Goal: Task Accomplishment & Management: Use online tool/utility

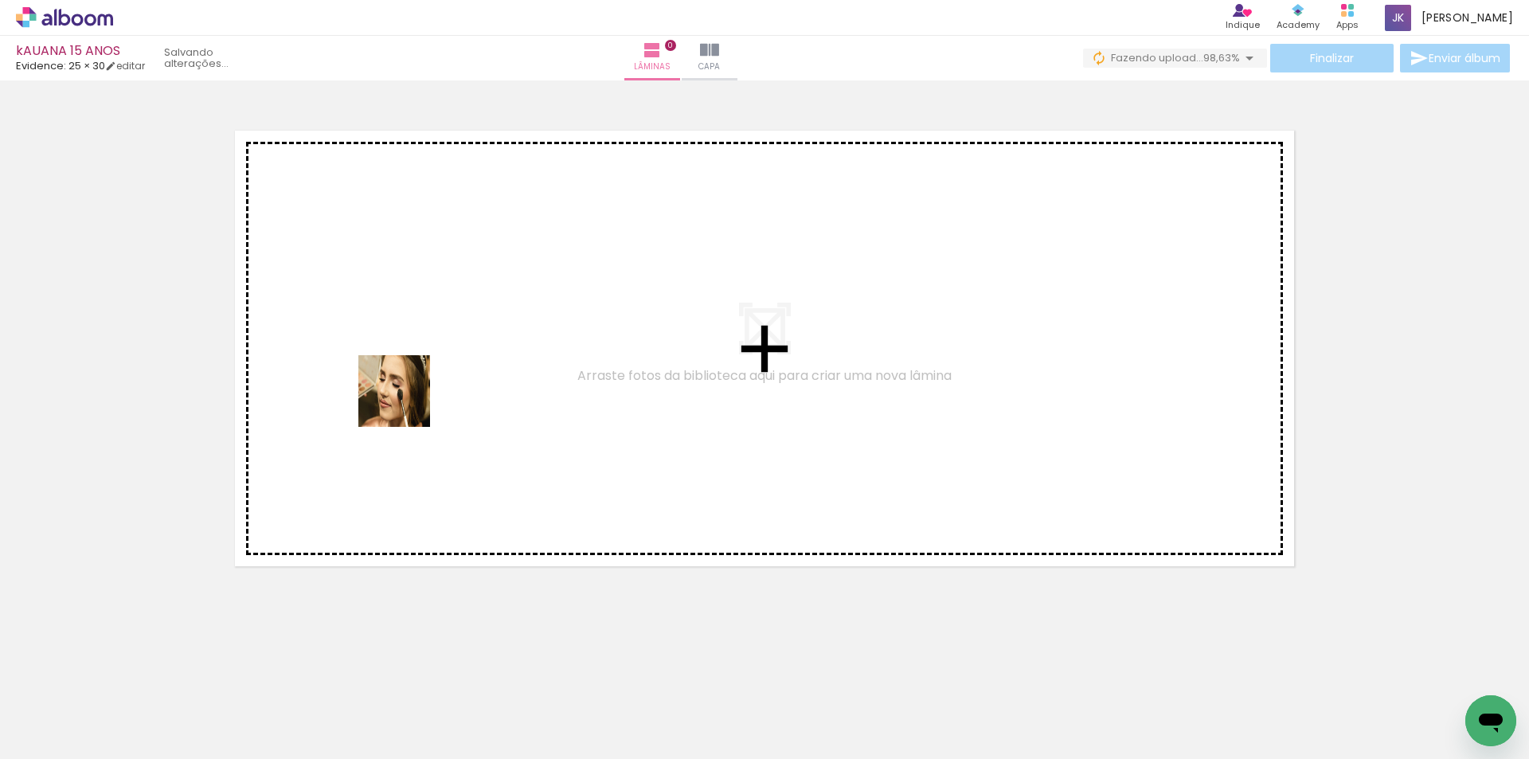
drag, startPoint x: 260, startPoint y: 705, endPoint x: 416, endPoint y: 384, distance: 356.8
click at [416, 383] on quentale-workspace at bounding box center [764, 379] width 1529 height 759
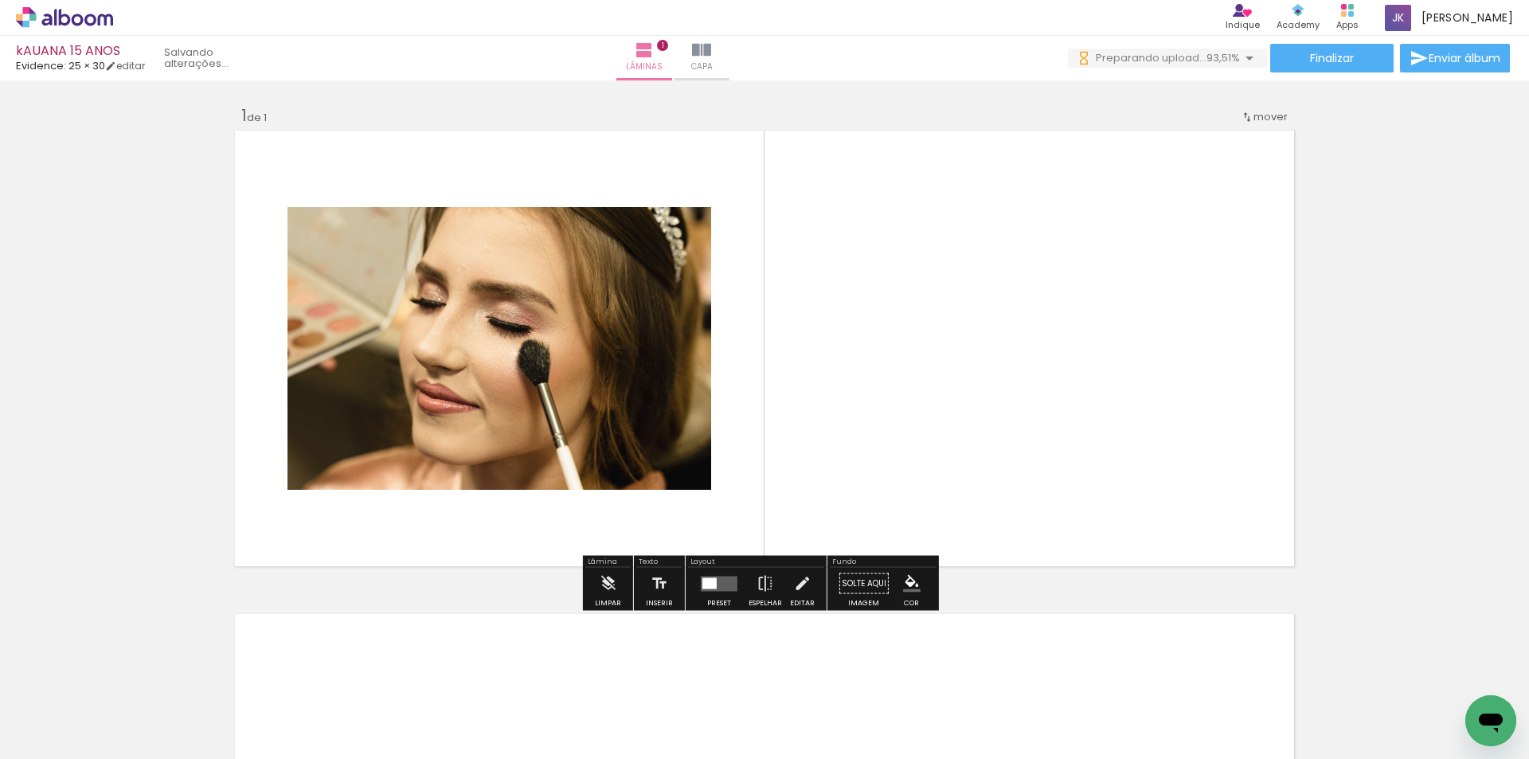
click at [64, 711] on input "Todas as fotos" at bounding box center [44, 711] width 61 height 14
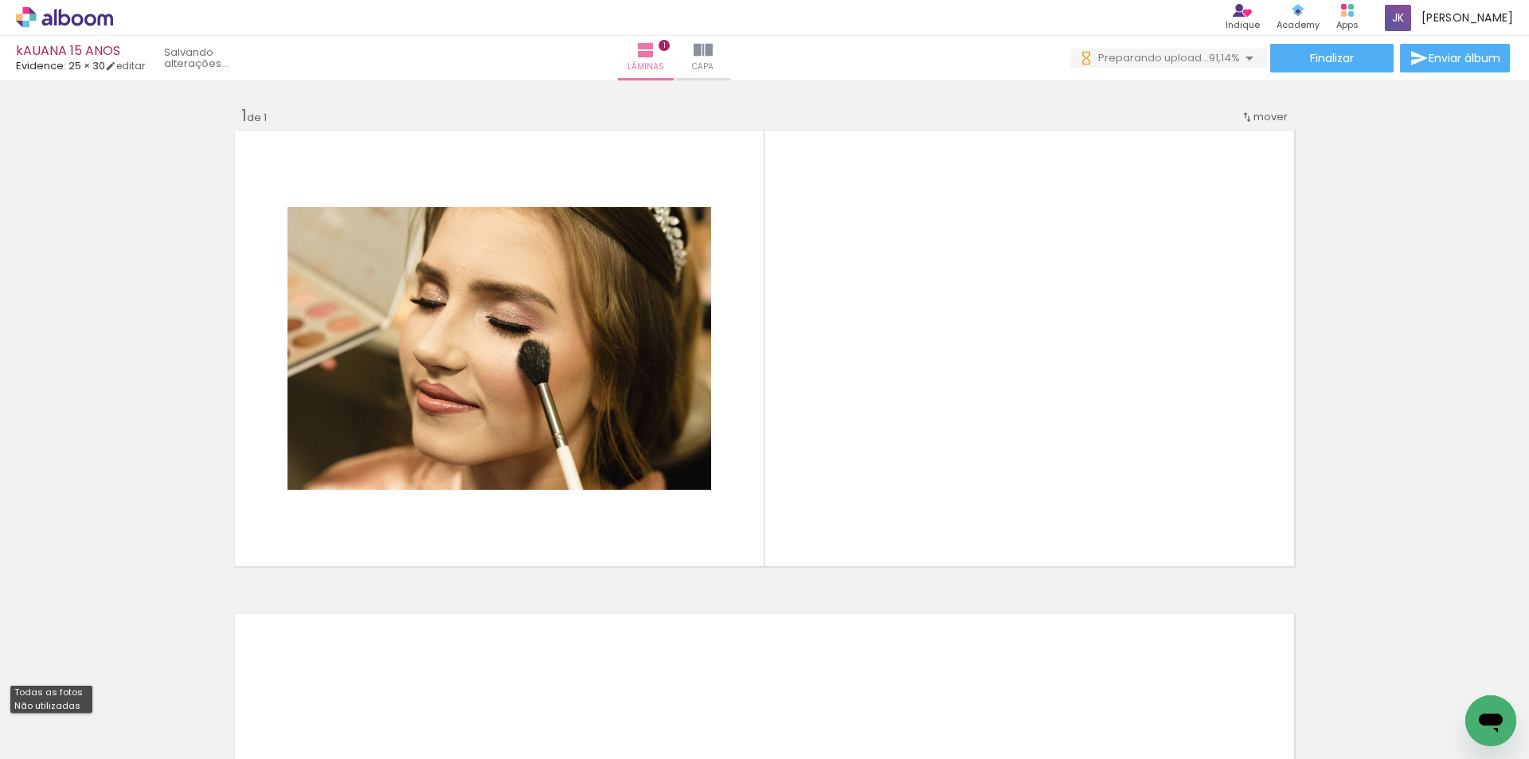
click at [0, 0] on slot "Não utilizadas" at bounding box center [0, 0] width 0 height 0
type input "Não utilizadas"
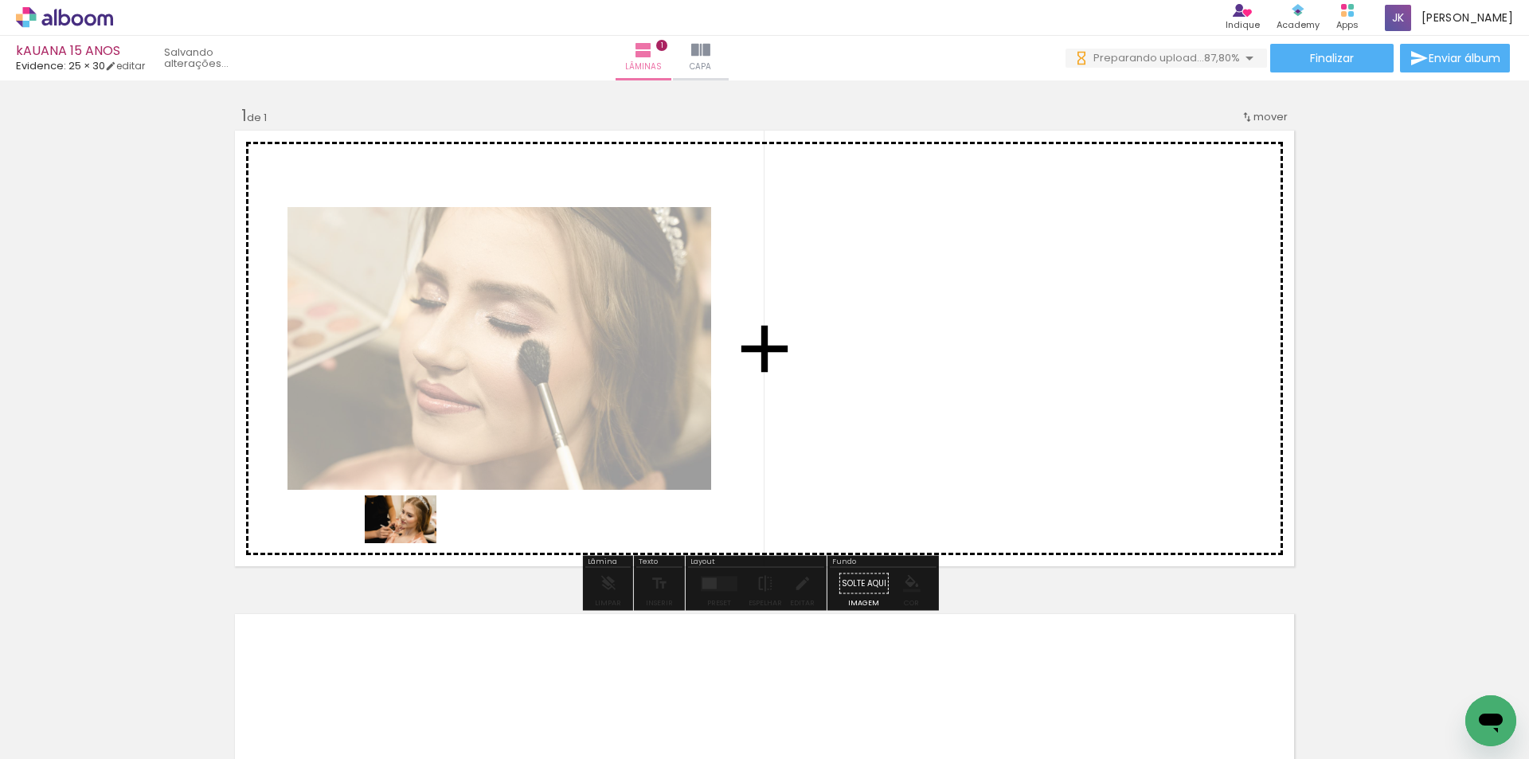
drag, startPoint x: 358, startPoint y: 717, endPoint x: 412, endPoint y: 544, distance: 181.8
click at [412, 544] on quentale-workspace at bounding box center [764, 379] width 1529 height 759
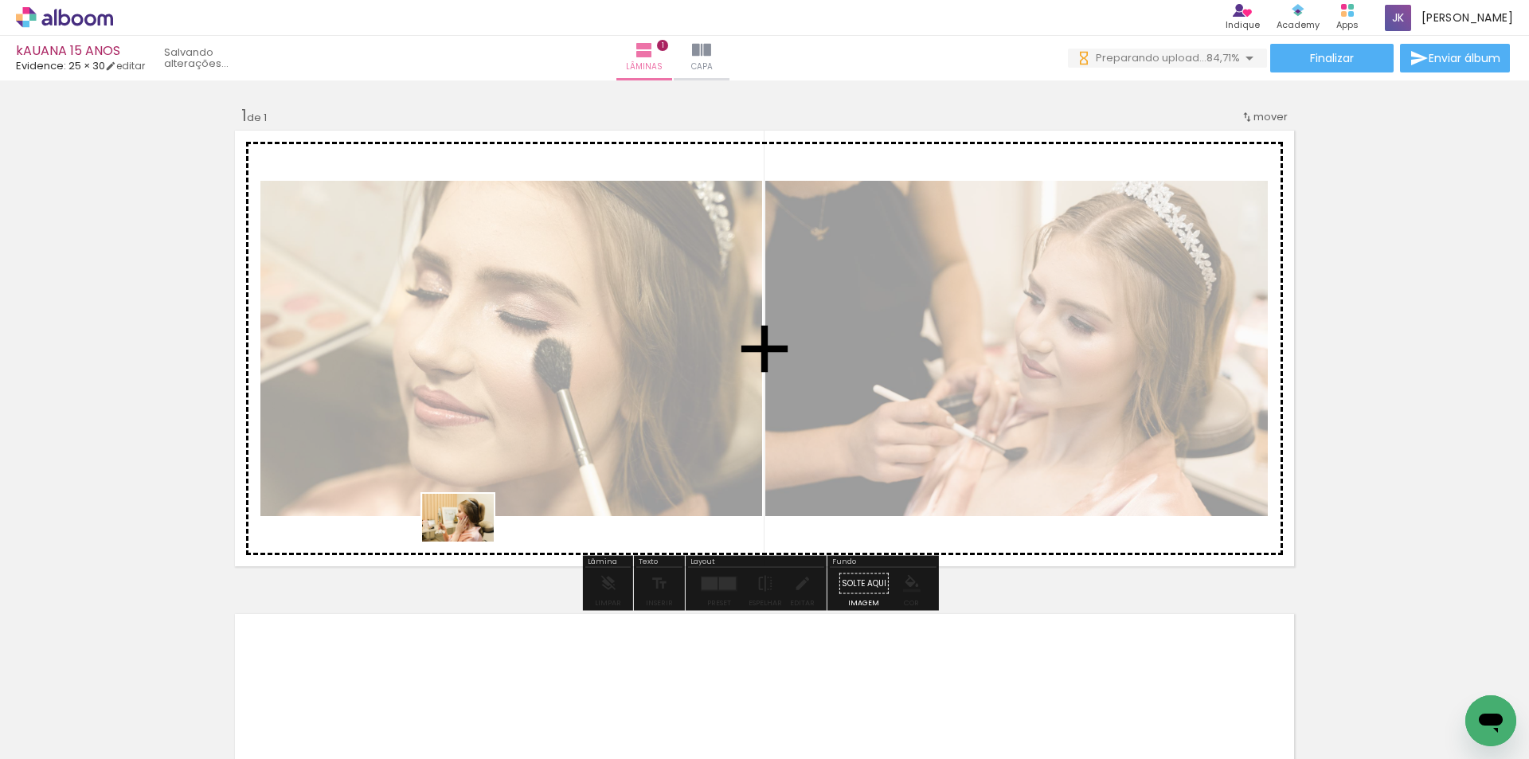
drag, startPoint x: 445, startPoint y: 690, endPoint x: 470, endPoint y: 541, distance: 150.9
click at [470, 541] on quentale-workspace at bounding box center [764, 379] width 1529 height 759
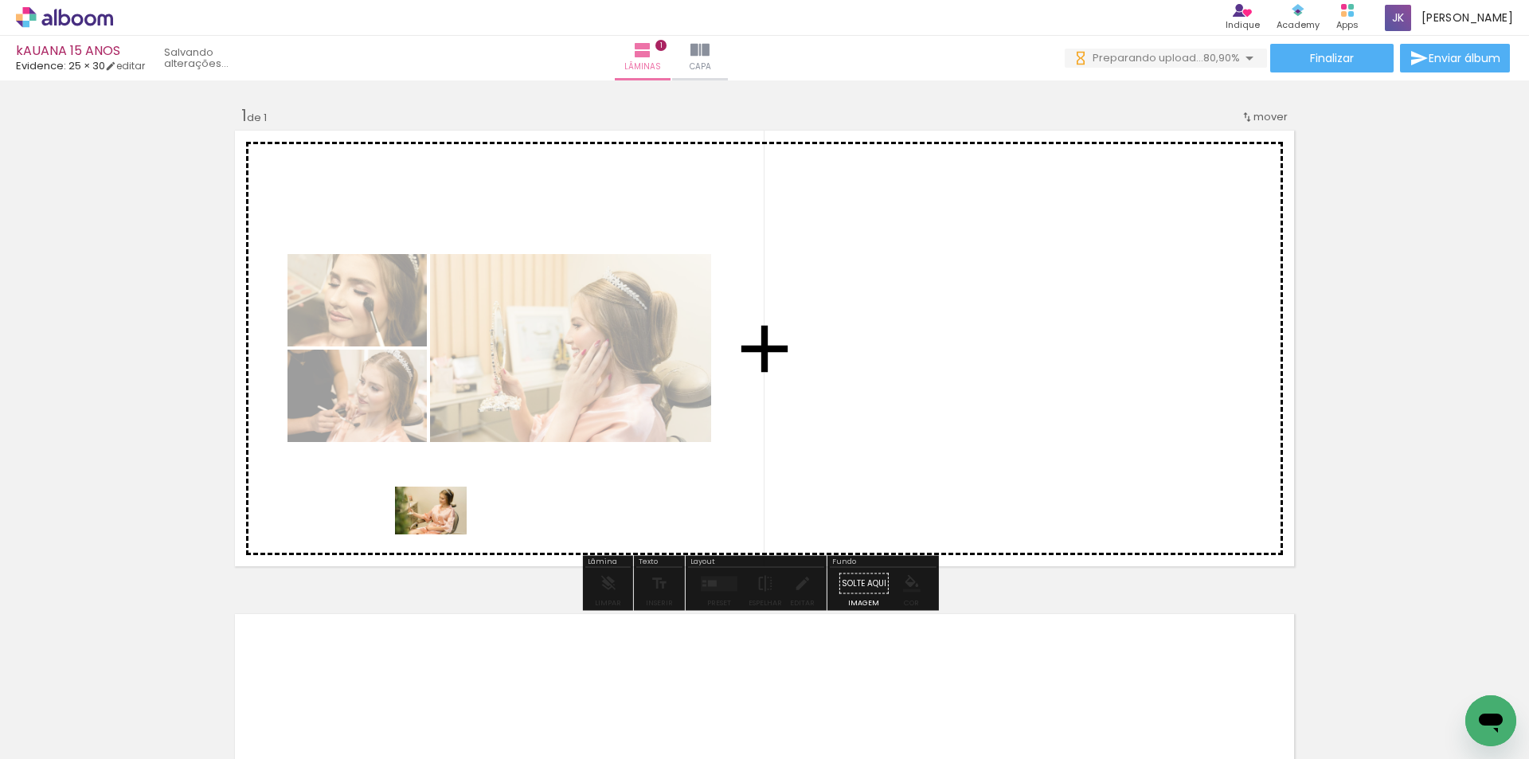
drag, startPoint x: 365, startPoint y: 710, endPoint x: 443, endPoint y: 533, distance: 192.9
click at [443, 533] on quentale-workspace at bounding box center [764, 379] width 1529 height 759
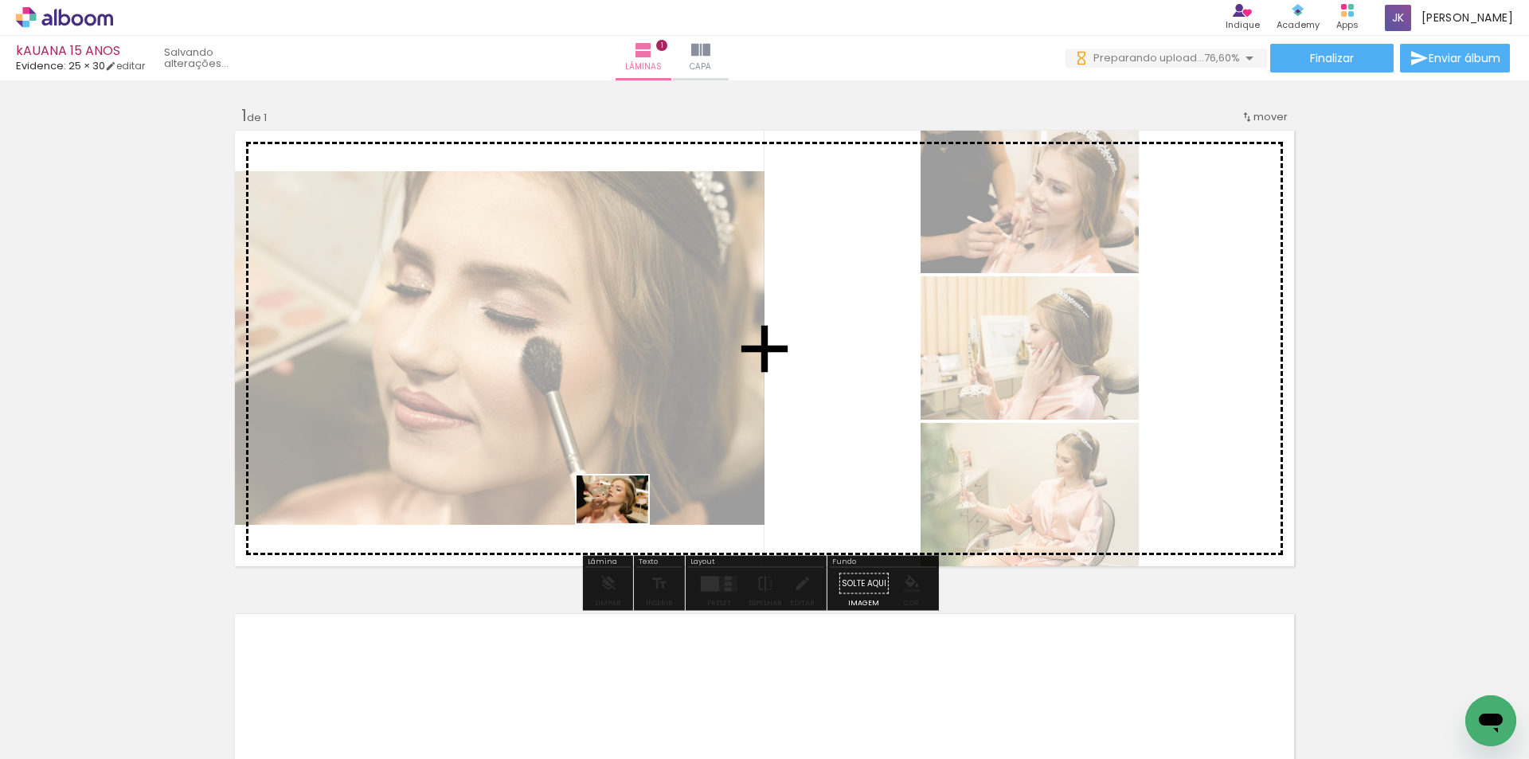
drag, startPoint x: 268, startPoint y: 712, endPoint x: 624, endPoint y: 523, distance: 402.8
click at [624, 523] on quentale-workspace at bounding box center [764, 379] width 1529 height 759
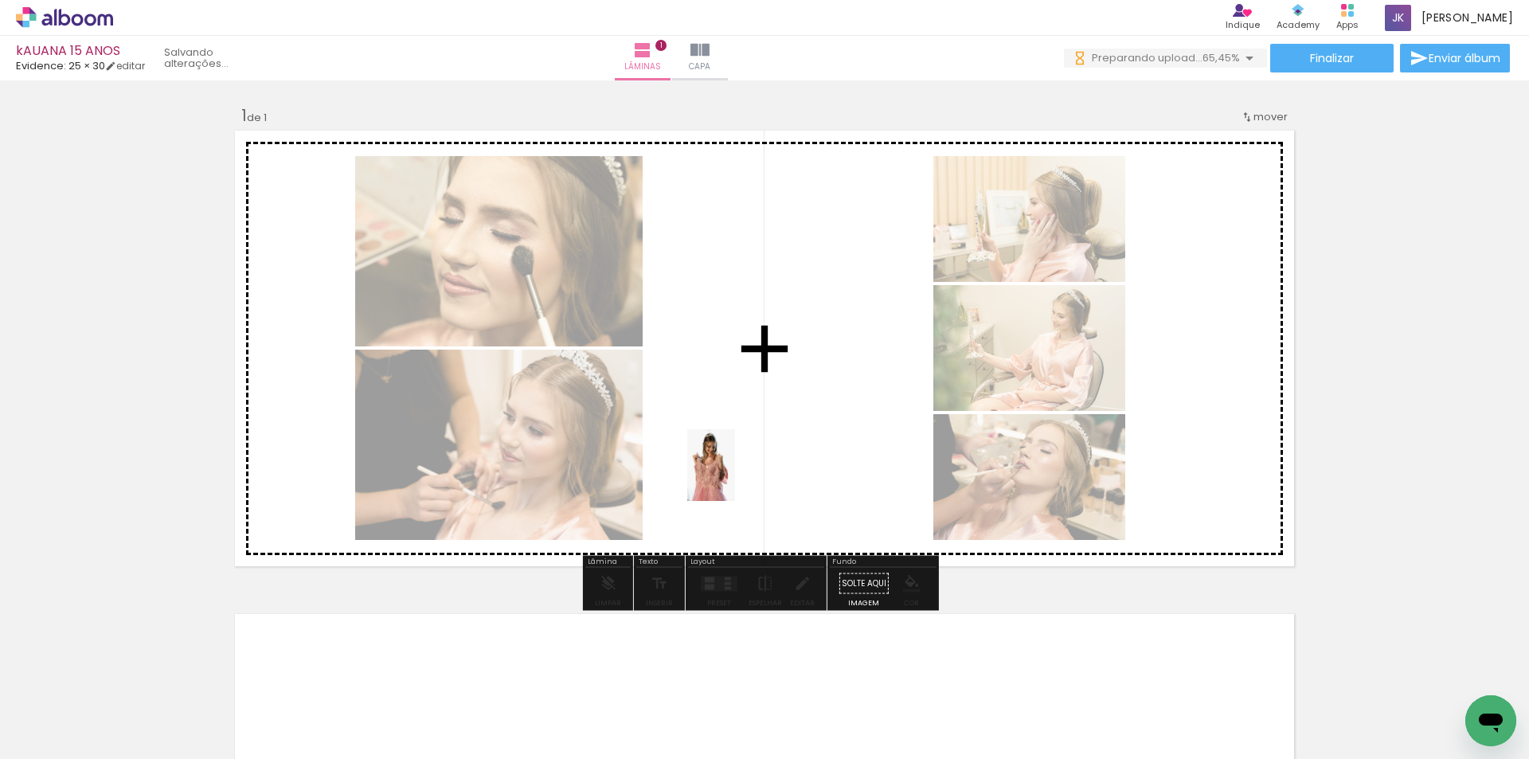
drag, startPoint x: 354, startPoint y: 705, endPoint x: 735, endPoint y: 477, distance: 443.5
click at [735, 477] on quentale-workspace at bounding box center [764, 379] width 1529 height 759
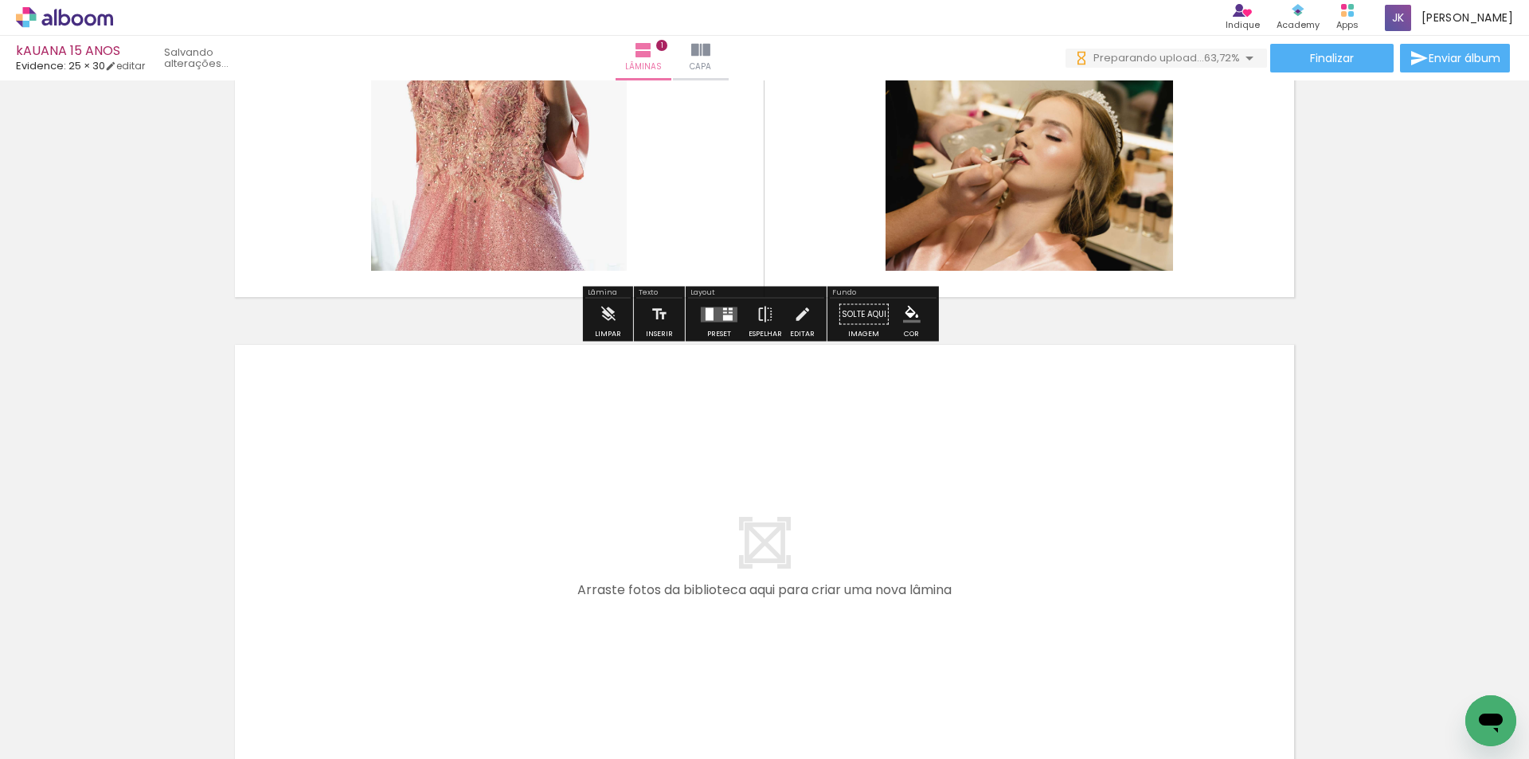
scroll to position [318, 0]
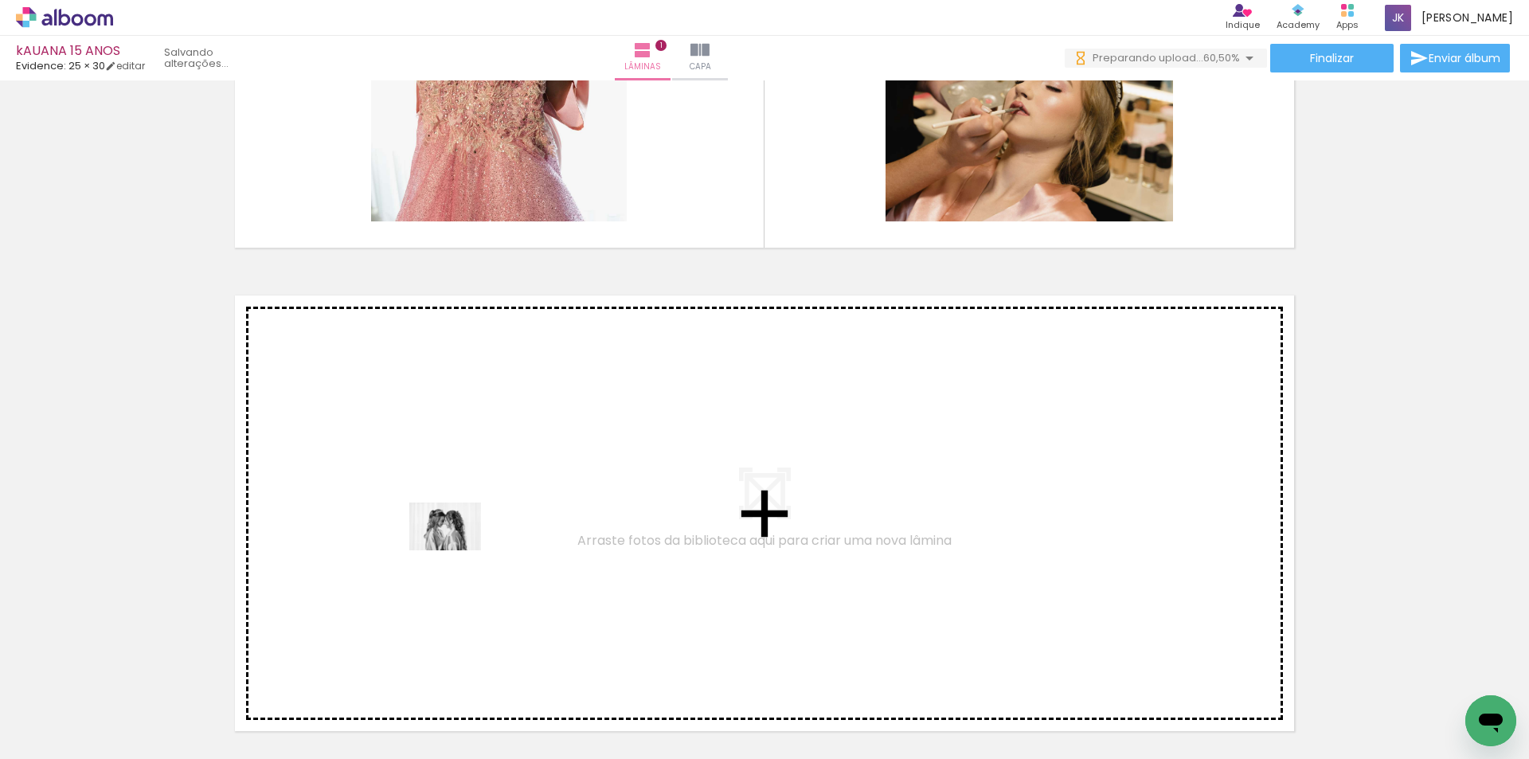
drag, startPoint x: 436, startPoint y: 714, endPoint x: 457, endPoint y: 550, distance: 165.3
click at [457, 550] on quentale-workspace at bounding box center [764, 379] width 1529 height 759
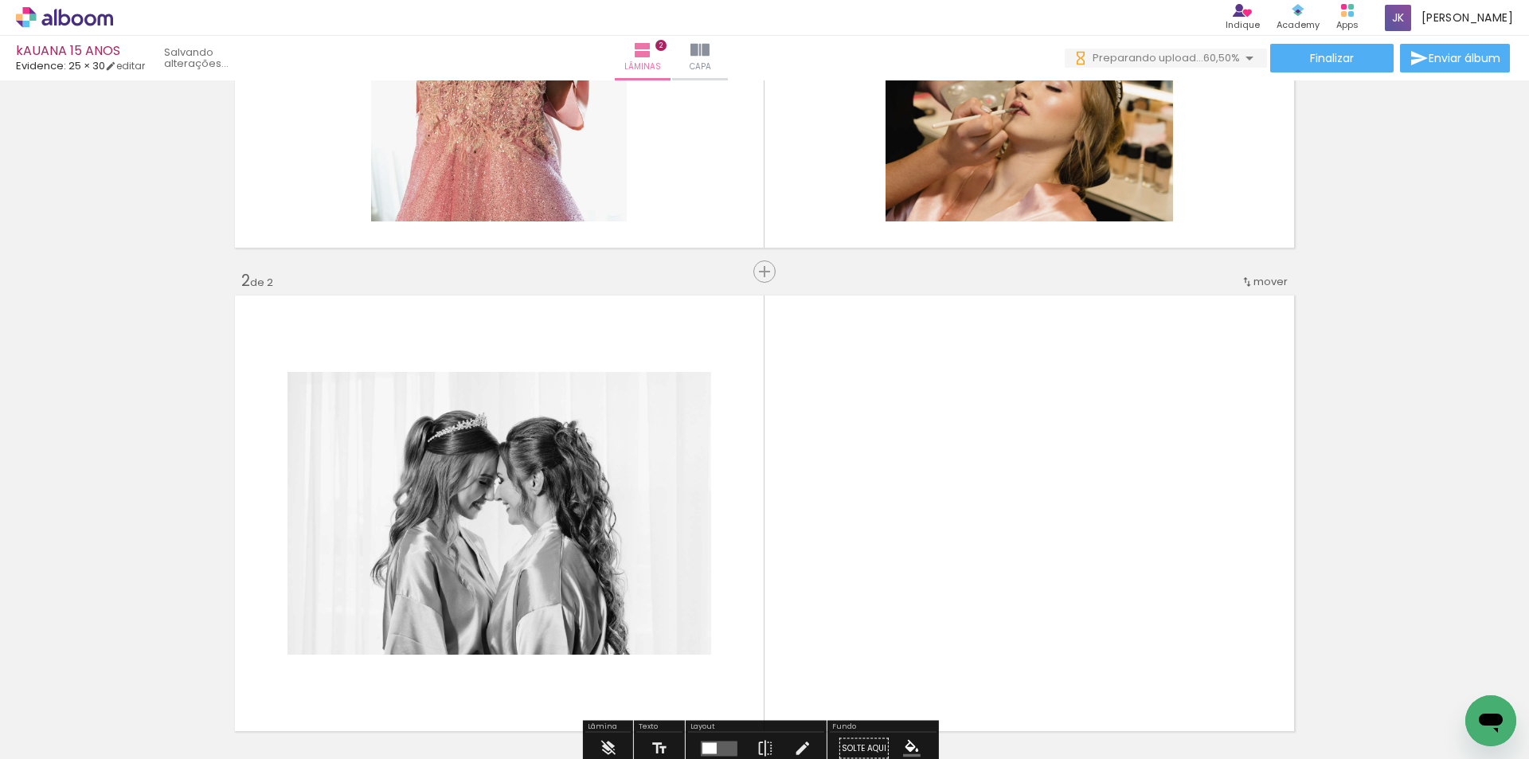
scroll to position [462, 0]
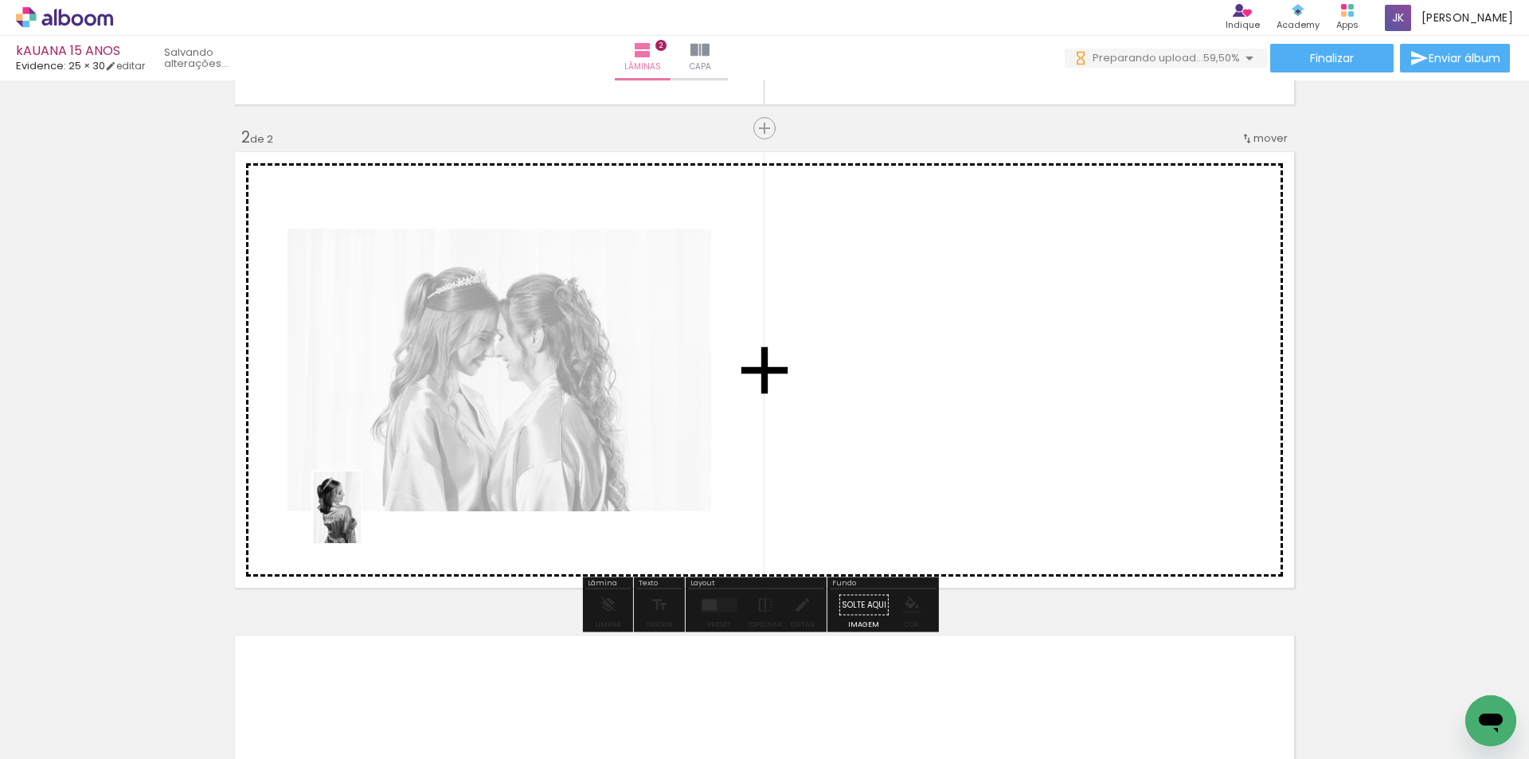
drag, startPoint x: 358, startPoint y: 698, endPoint x: 361, endPoint y: 519, distance: 179.2
click at [361, 519] on quentale-workspace at bounding box center [764, 379] width 1529 height 759
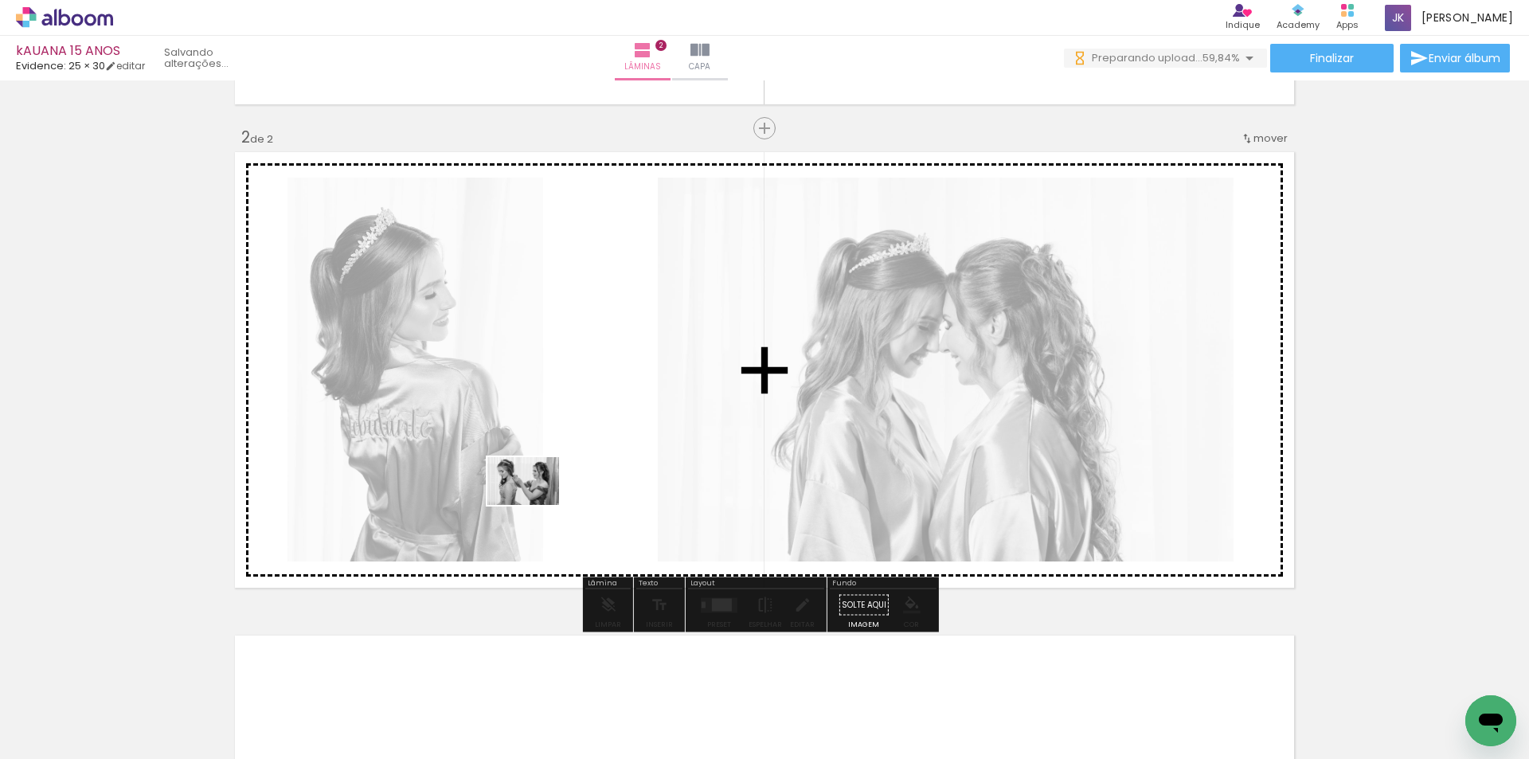
drag, startPoint x: 440, startPoint y: 712, endPoint x: 535, endPoint y: 505, distance: 227.7
click at [535, 505] on quentale-workspace at bounding box center [764, 379] width 1529 height 759
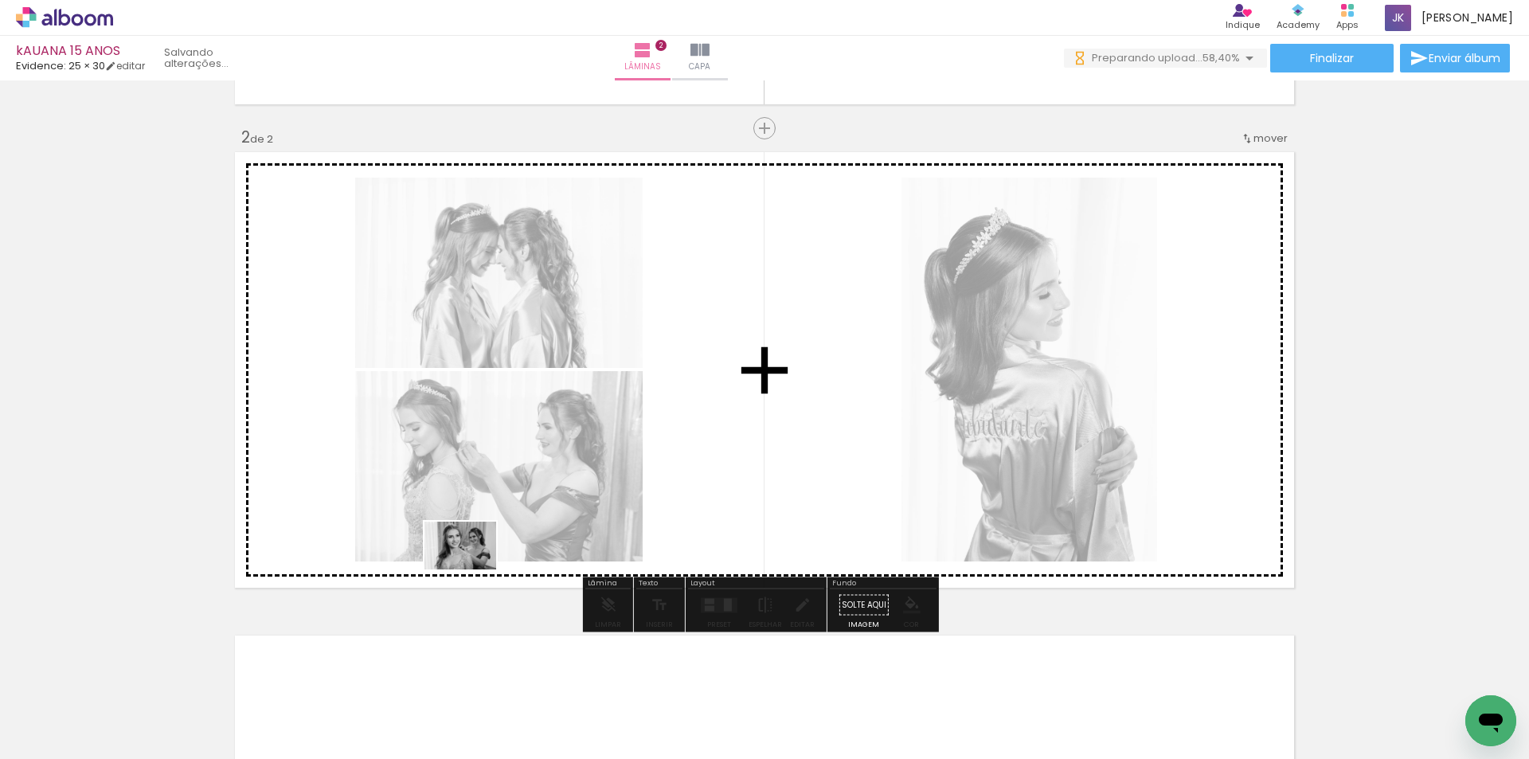
drag, startPoint x: 440, startPoint y: 701, endPoint x: 472, endPoint y: 569, distance: 135.2
click at [472, 569] on quentale-workspace at bounding box center [764, 379] width 1529 height 759
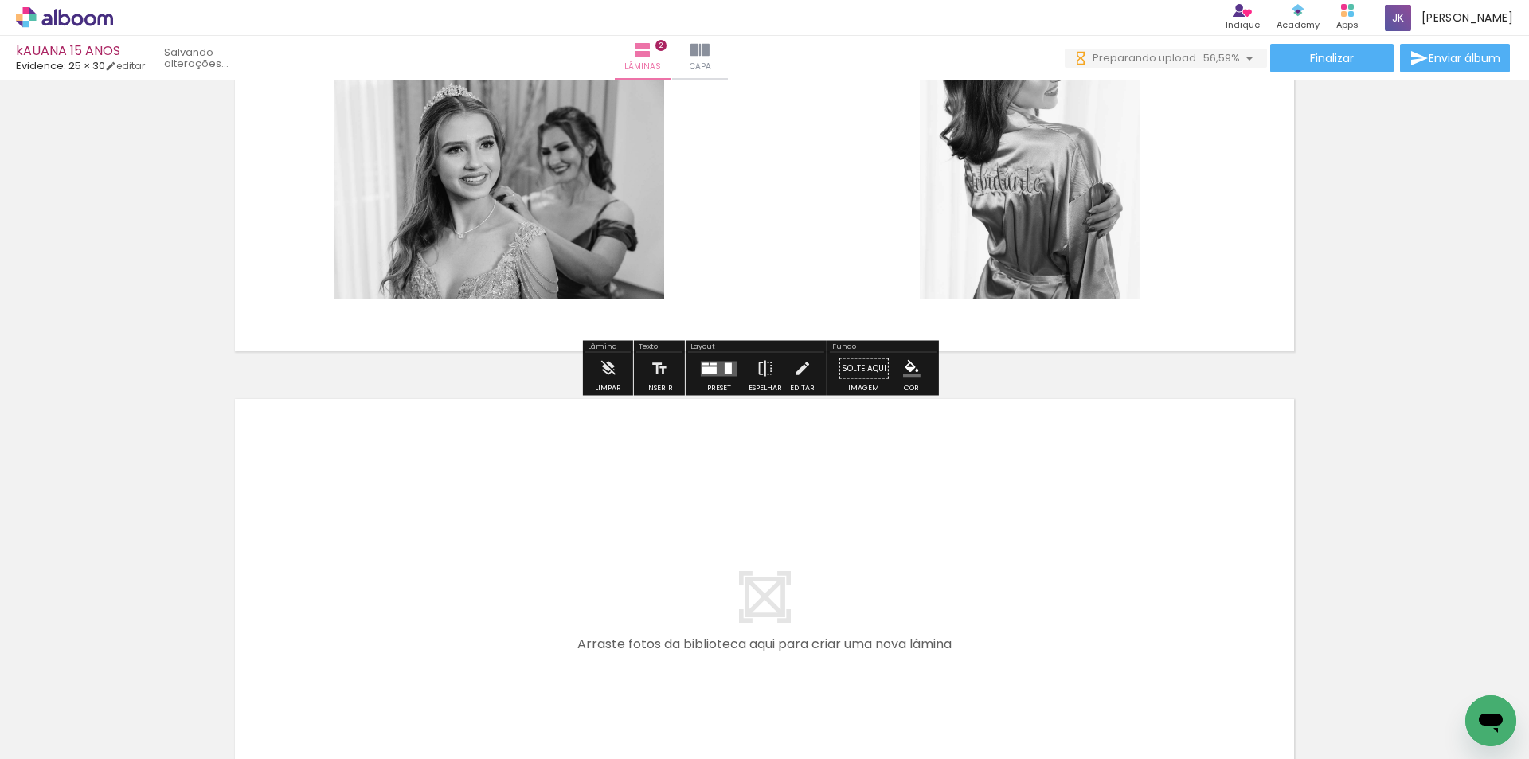
scroll to position [701, 0]
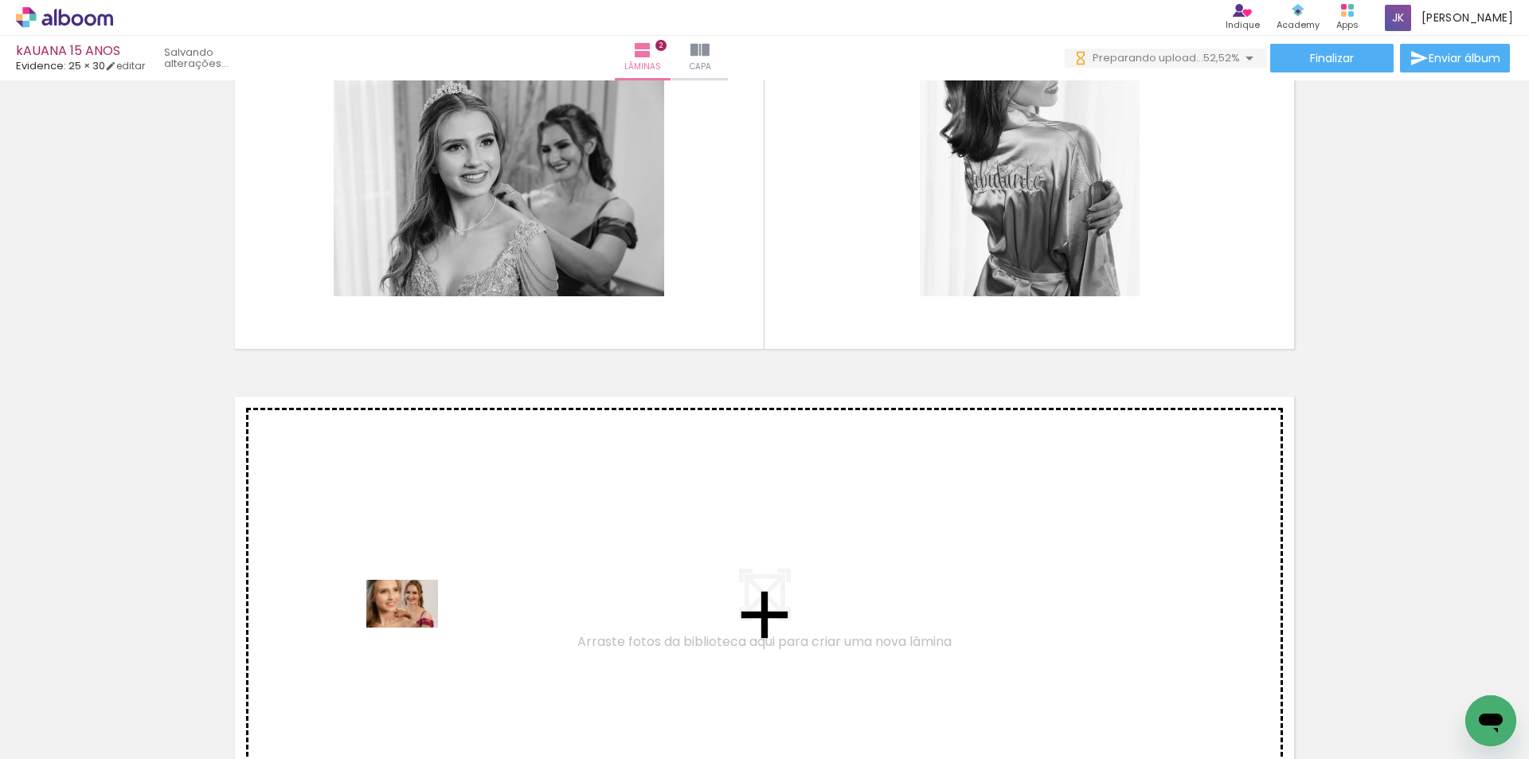
drag, startPoint x: 422, startPoint y: 716, endPoint x: 414, endPoint y: 627, distance: 88.7
click at [414, 627] on quentale-workspace at bounding box center [764, 379] width 1529 height 759
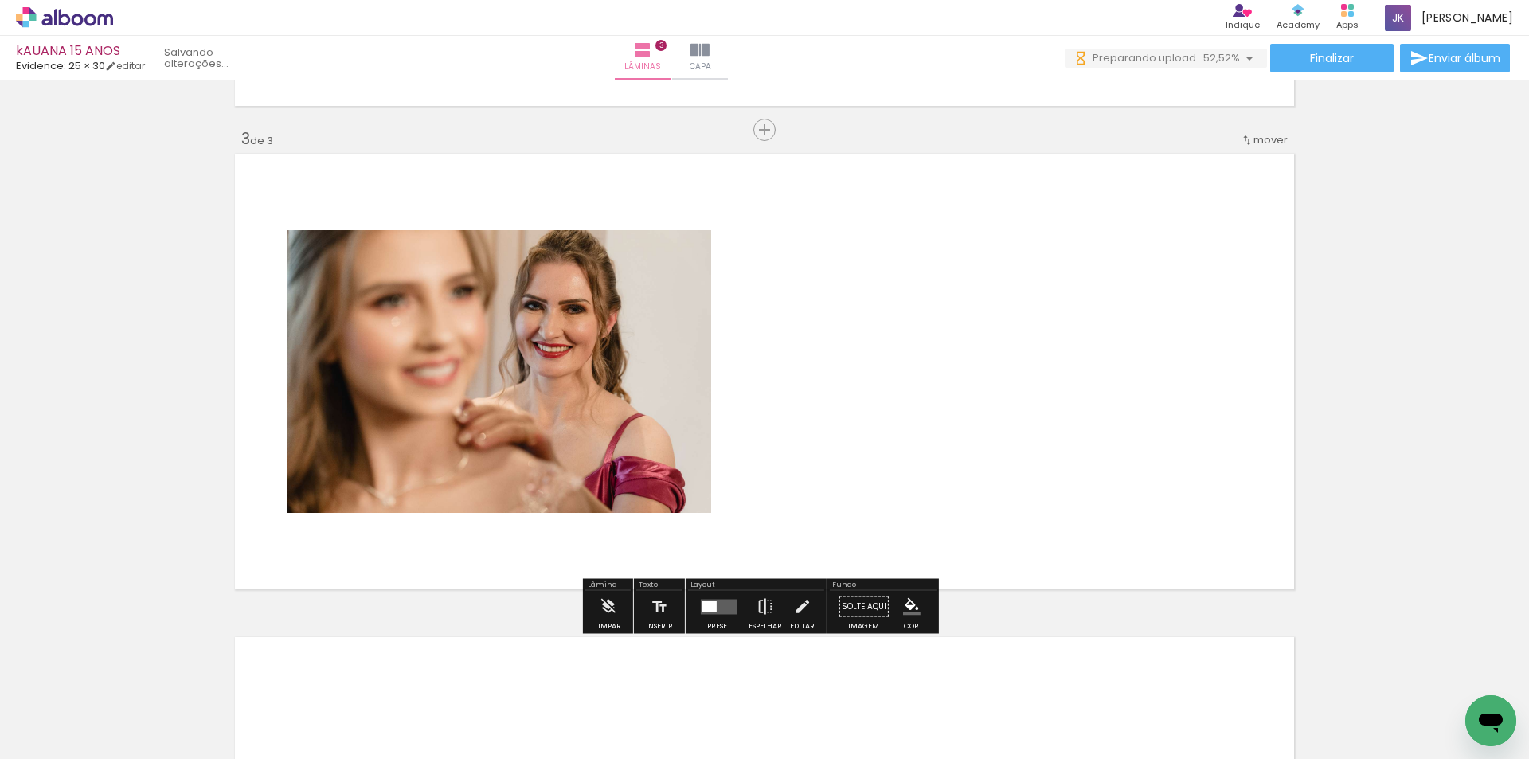
scroll to position [945, 0]
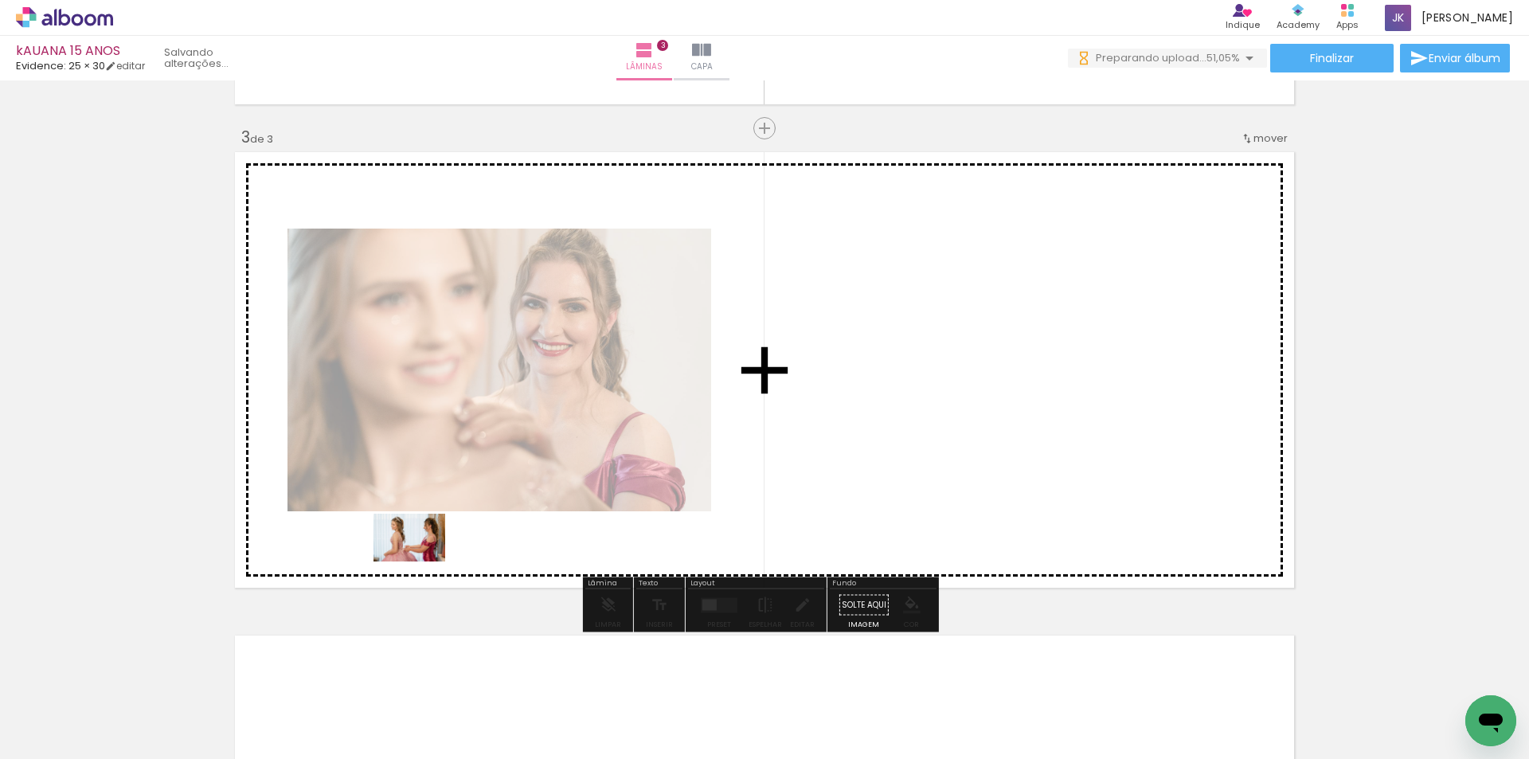
drag, startPoint x: 354, startPoint y: 702, endPoint x: 421, endPoint y: 561, distance: 156.3
click at [421, 561] on quentale-workspace at bounding box center [764, 379] width 1529 height 759
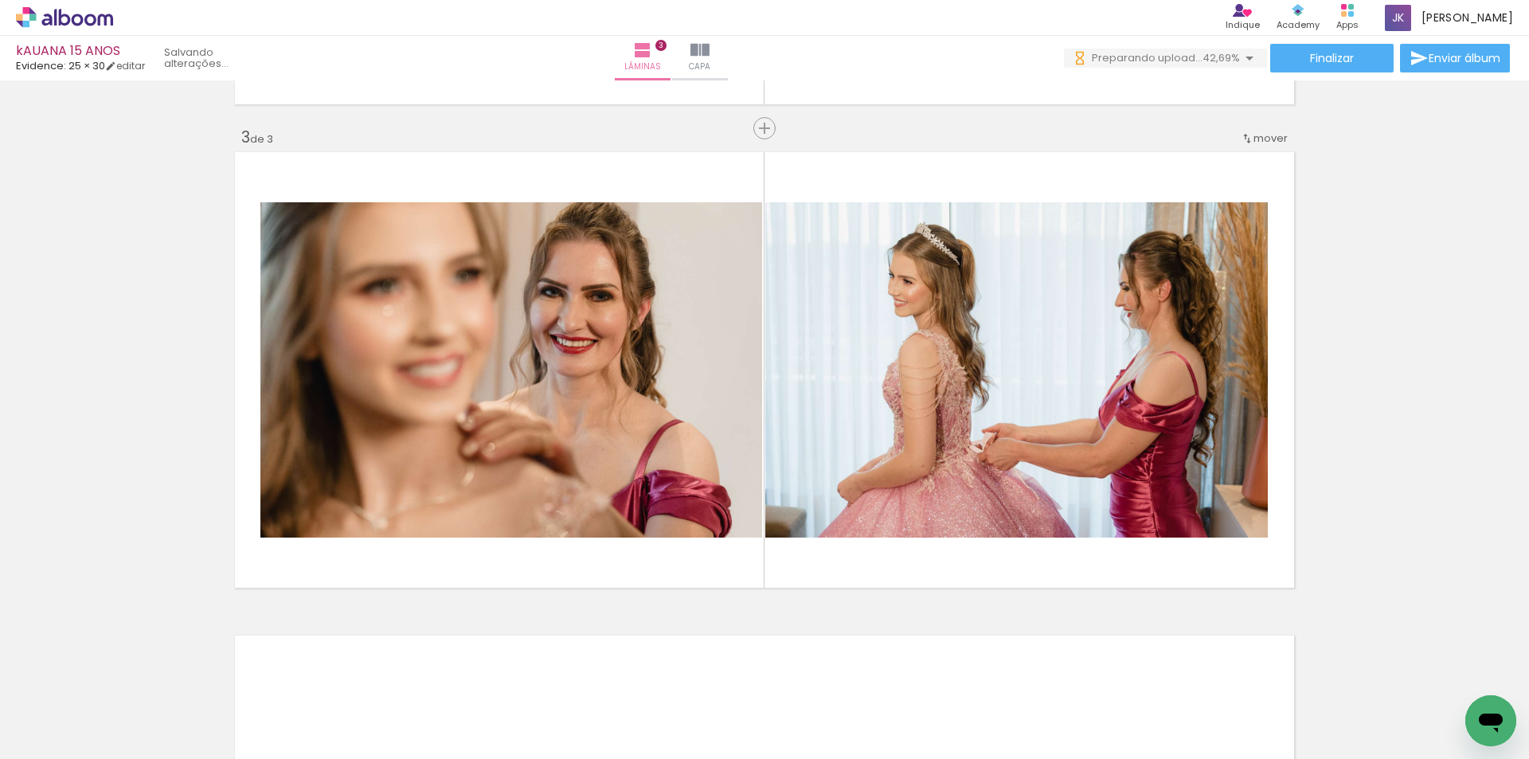
scroll to position [0, 18671]
drag, startPoint x: 193, startPoint y: 755, endPoint x: 11, endPoint y: 25, distance: 752.5
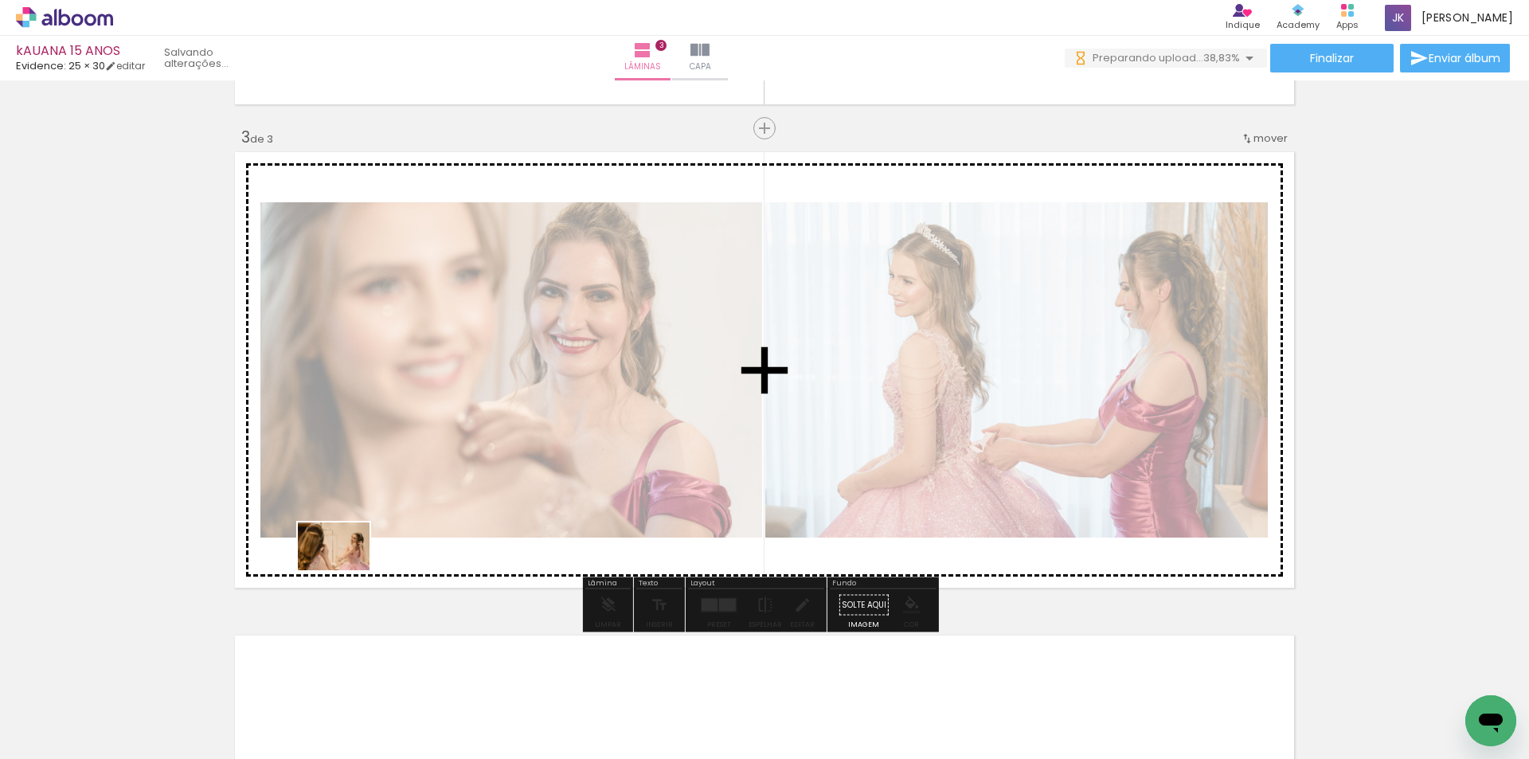
drag, startPoint x: 338, startPoint y: 706, endPoint x: 346, endPoint y: 570, distance: 136.3
click at [346, 570] on quentale-workspace at bounding box center [764, 379] width 1529 height 759
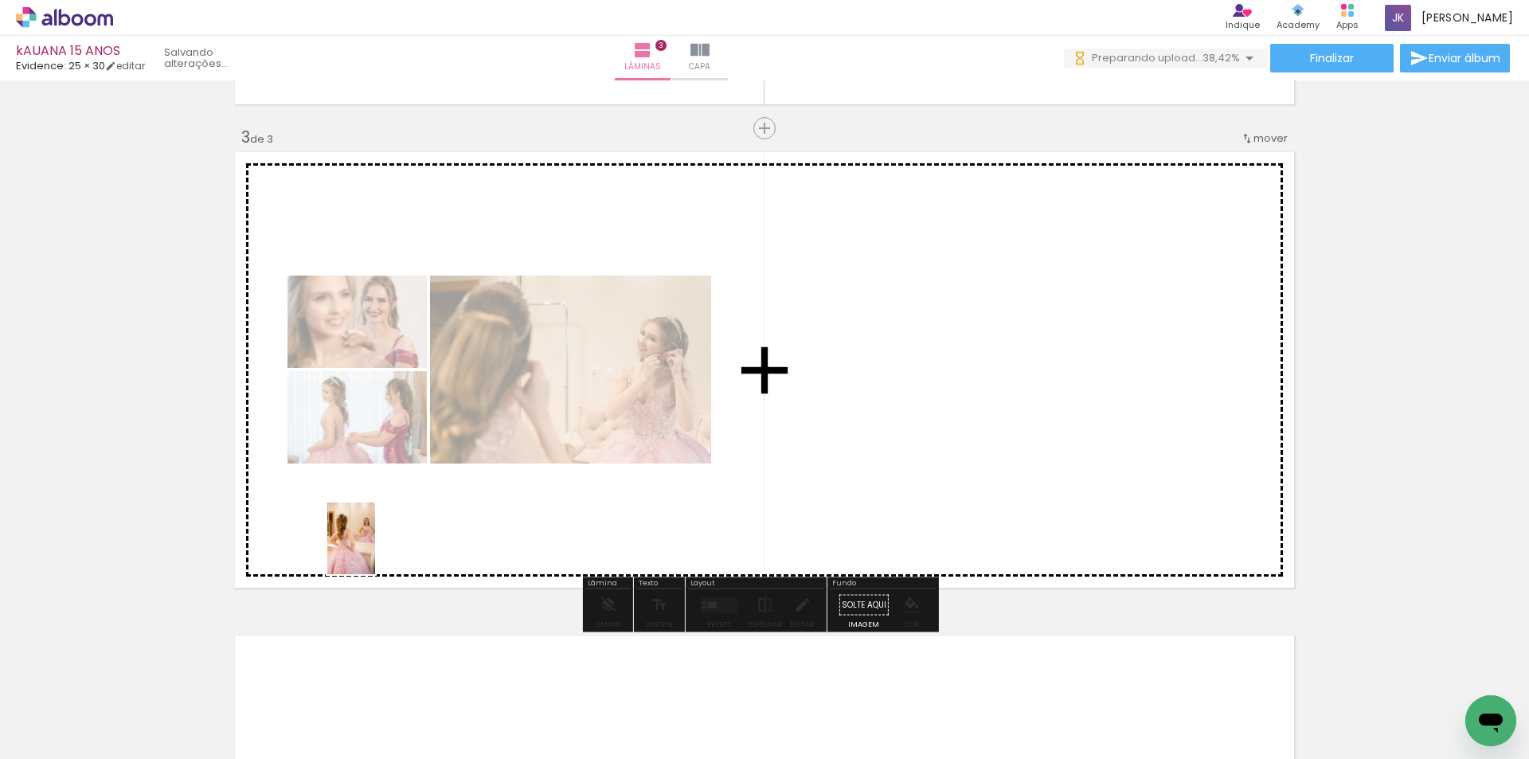
drag, startPoint x: 348, startPoint y: 716, endPoint x: 375, endPoint y: 549, distance: 169.4
click at [375, 549] on quentale-workspace at bounding box center [764, 379] width 1529 height 759
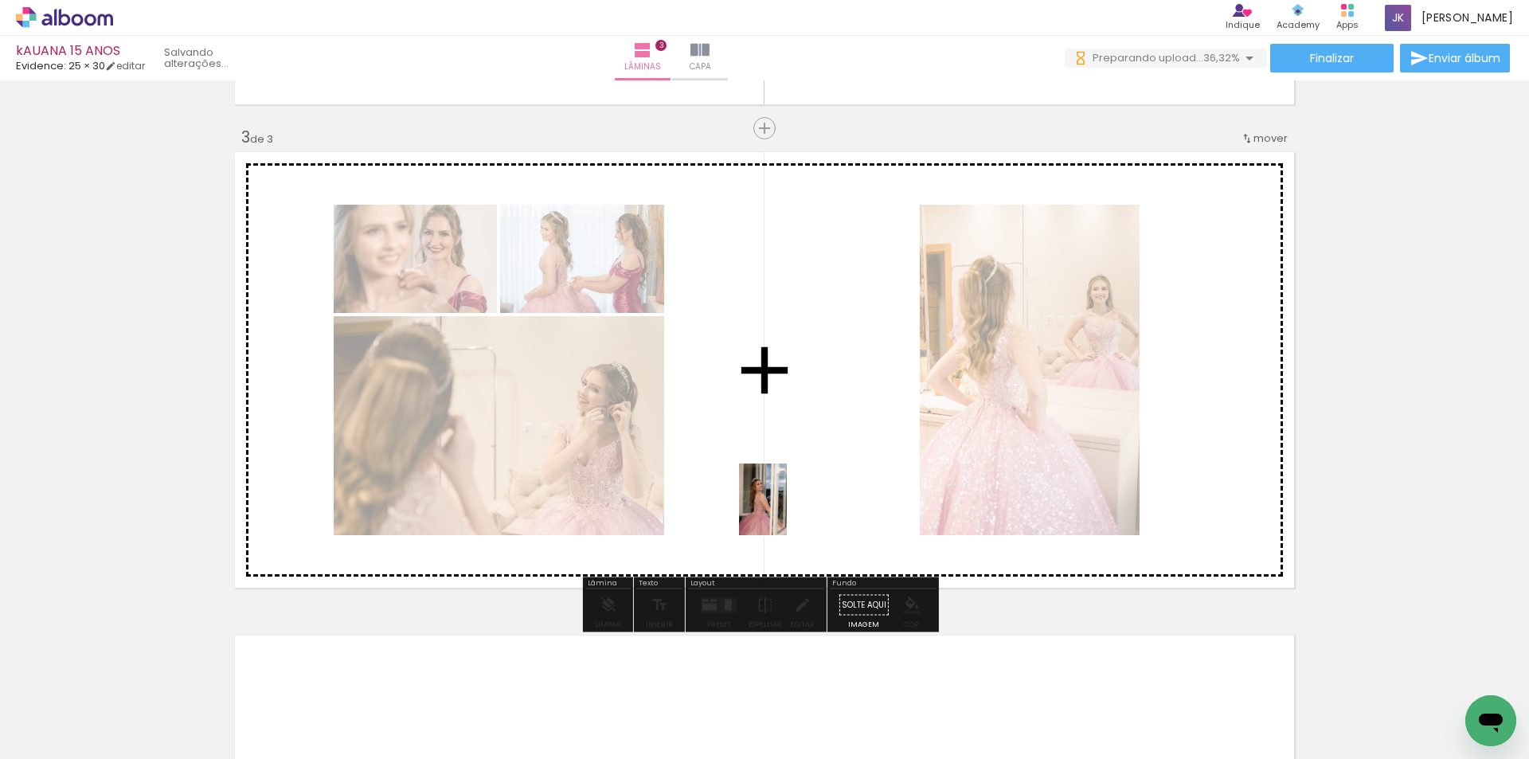
drag, startPoint x: 797, startPoint y: 713, endPoint x: 787, endPoint y: 511, distance: 202.5
click at [787, 511] on quentale-workspace at bounding box center [764, 379] width 1529 height 759
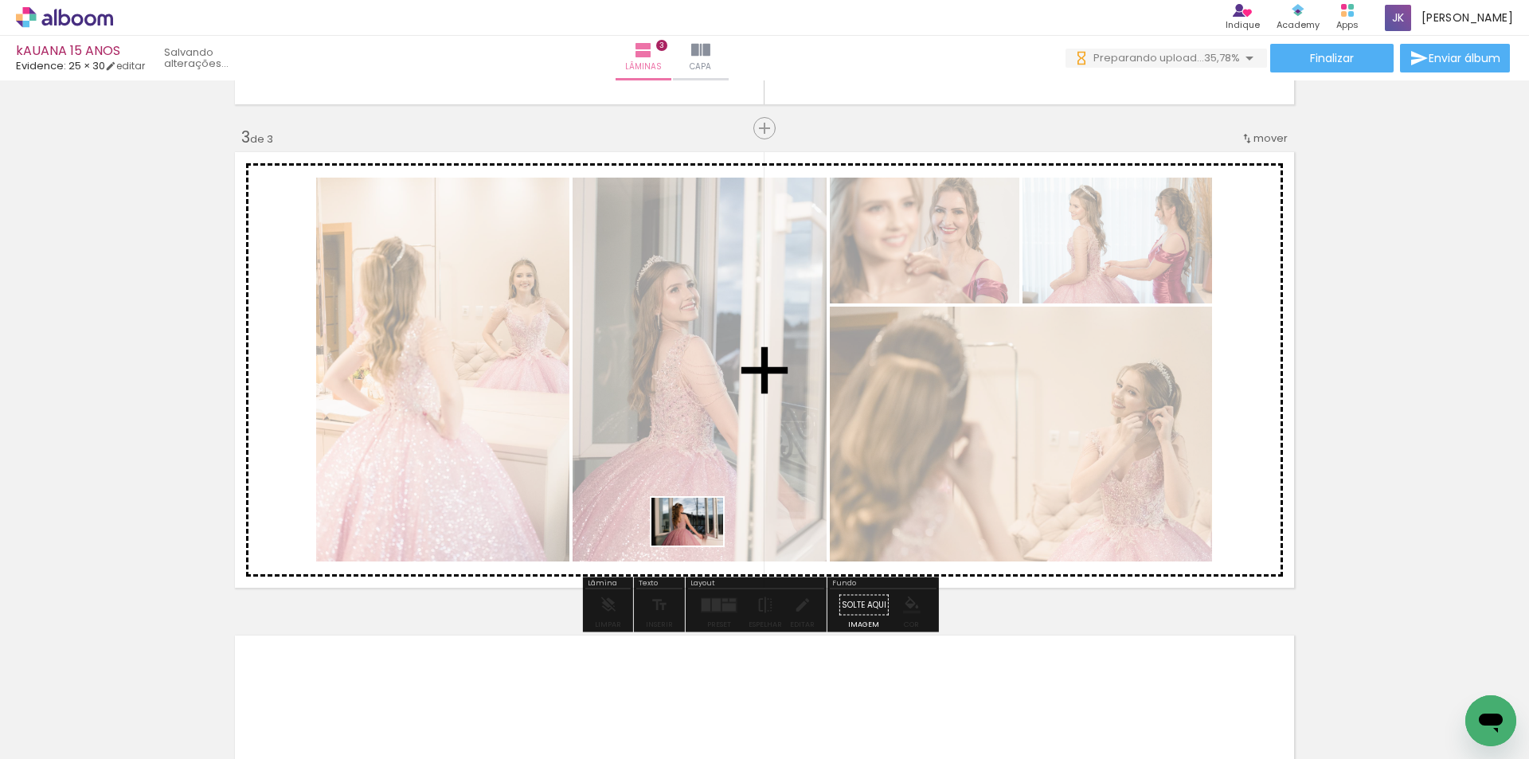
drag, startPoint x: 617, startPoint y: 719, endPoint x: 699, endPoint y: 544, distance: 193.4
click at [699, 544] on quentale-workspace at bounding box center [764, 379] width 1529 height 759
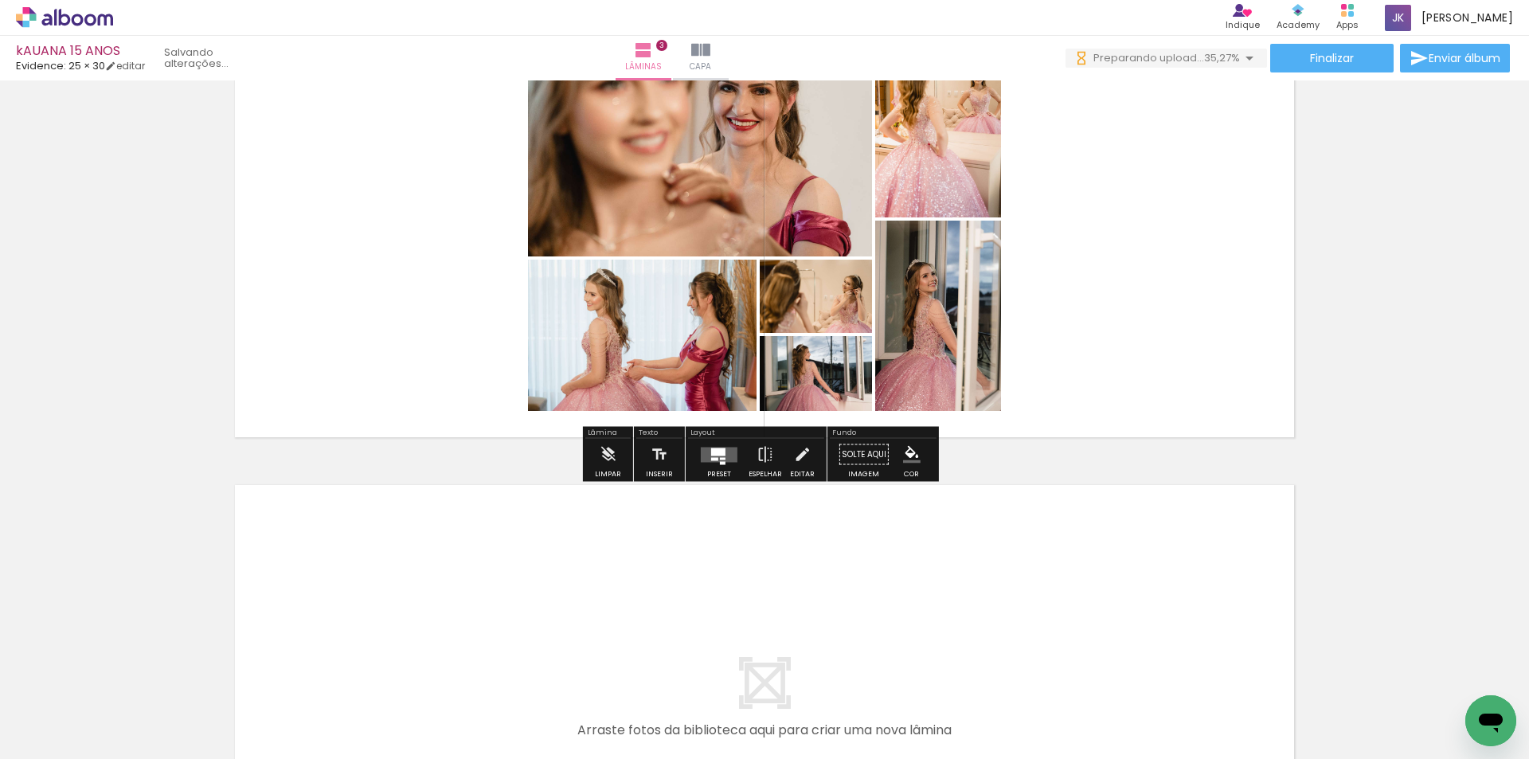
scroll to position [1104, 0]
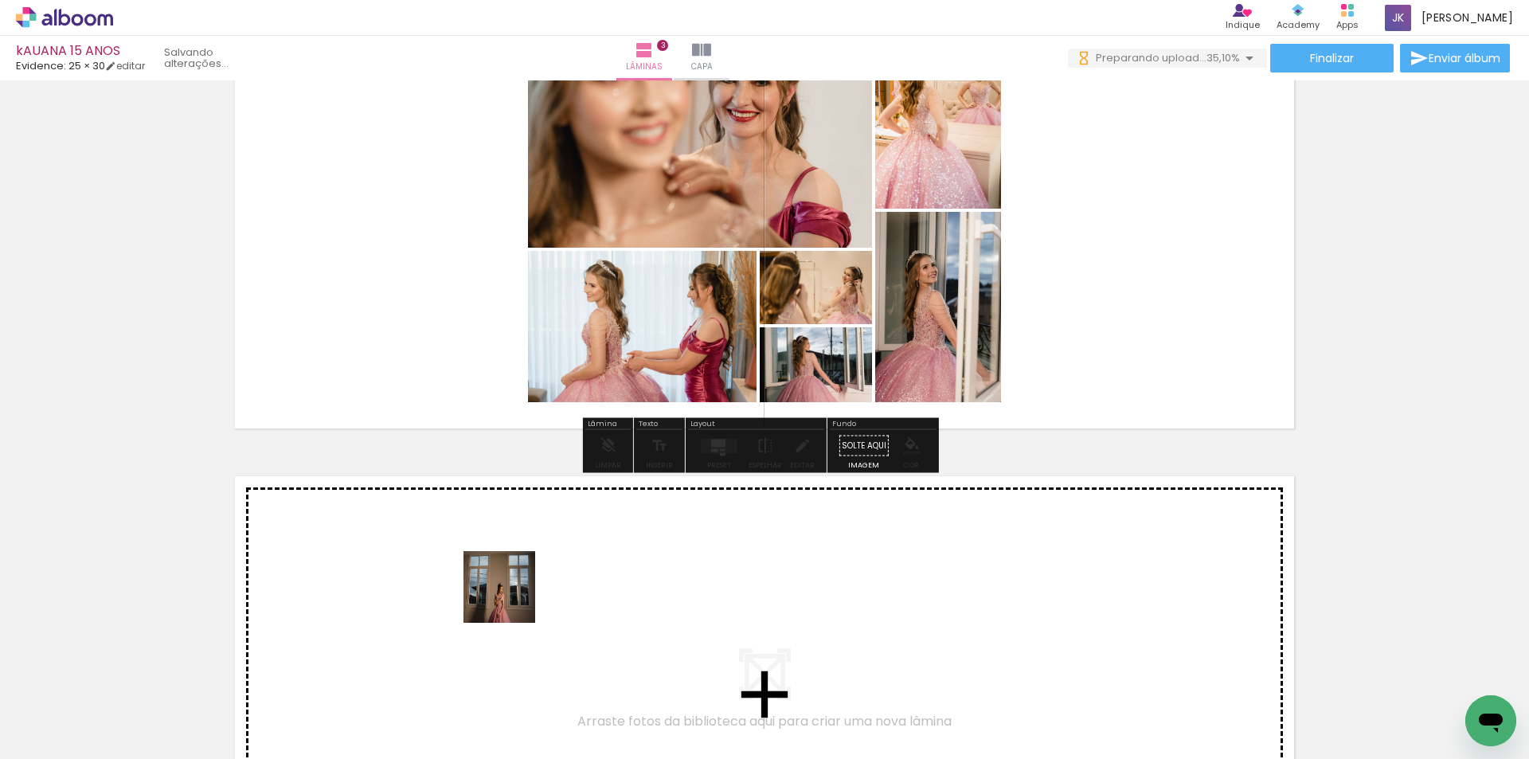
drag, startPoint x: 513, startPoint y: 607, endPoint x: 511, endPoint y: 599, distance: 8.1
click at [511, 599] on quentale-workspace at bounding box center [764, 379] width 1529 height 759
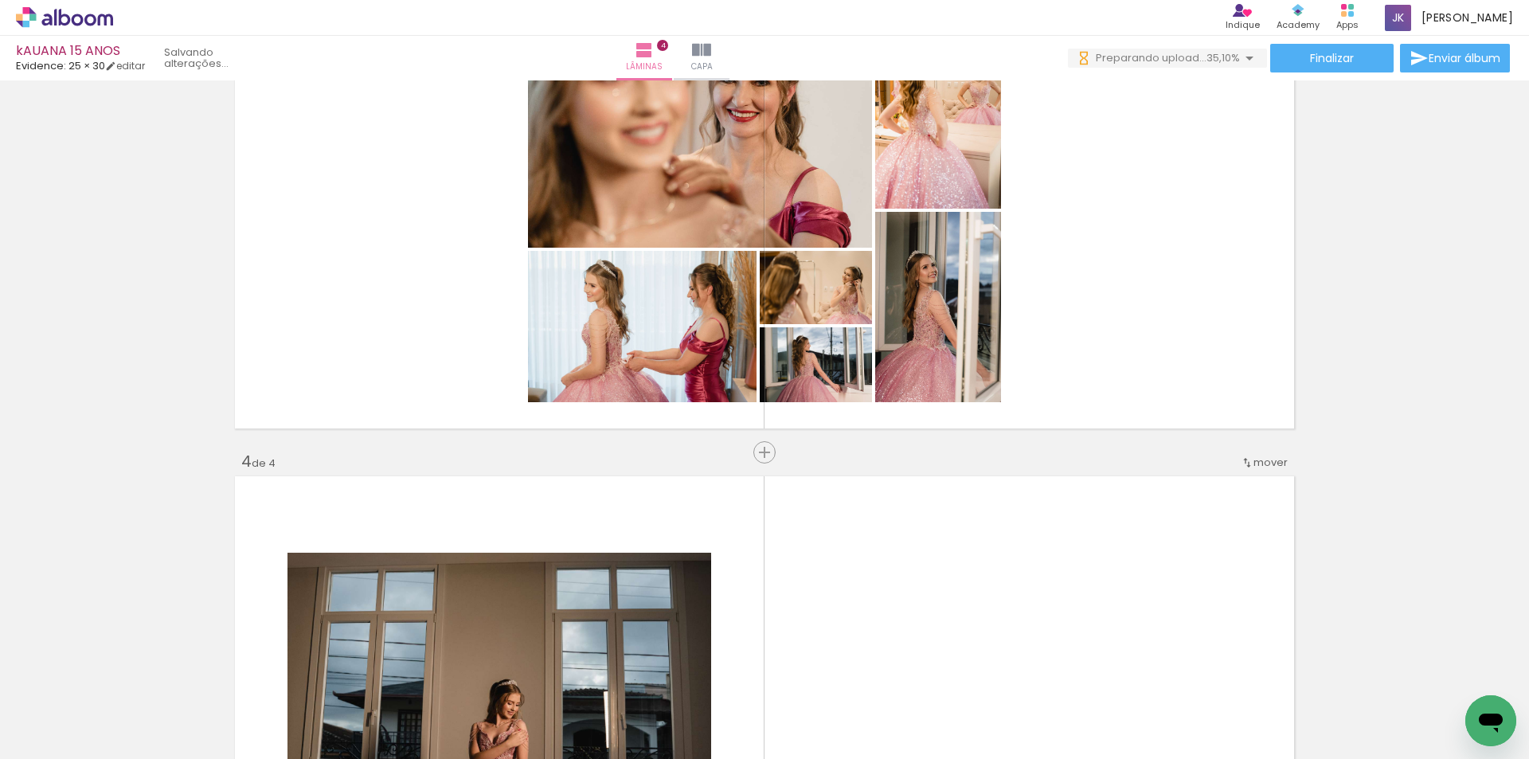
scroll to position [1428, 0]
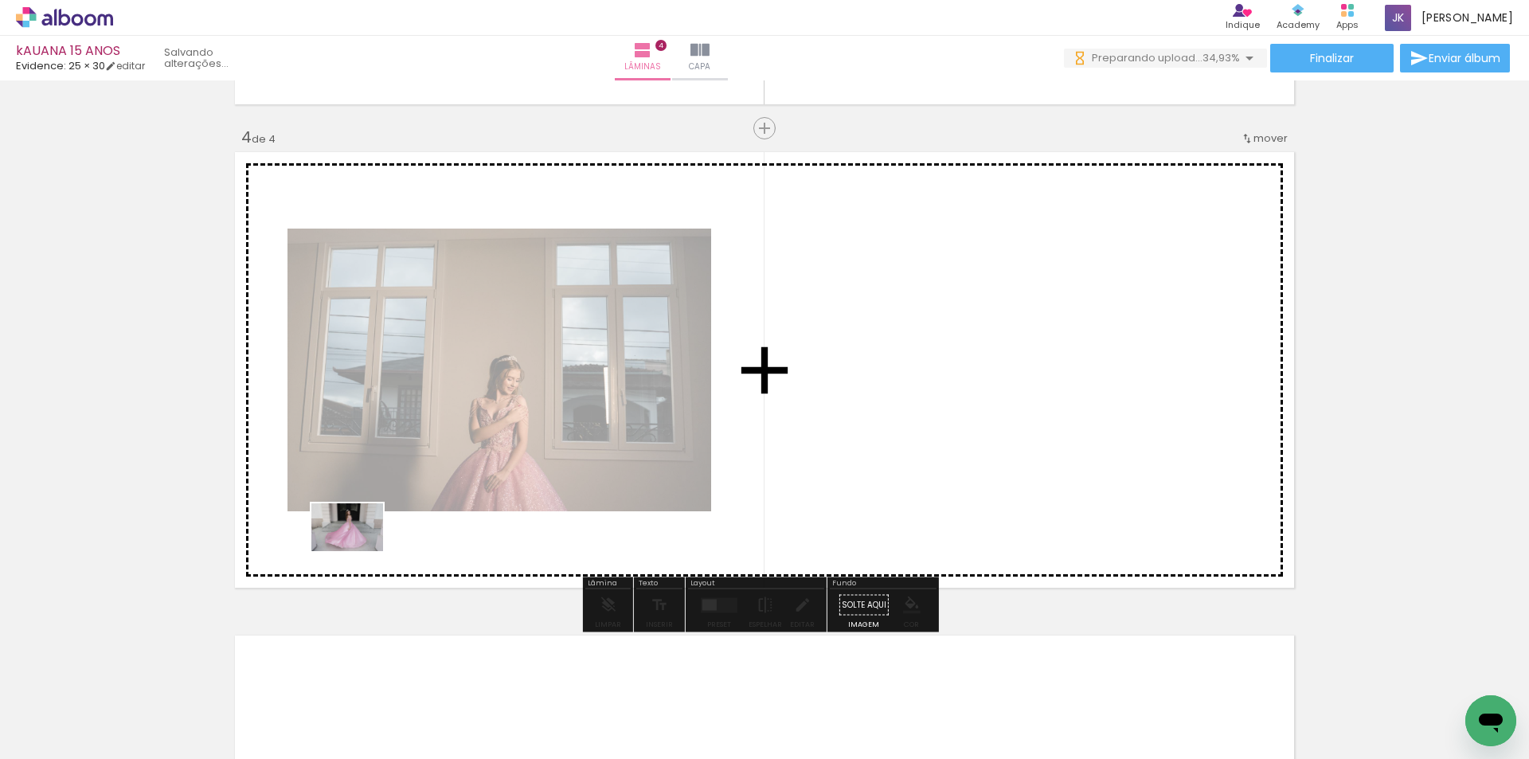
drag, startPoint x: 324, startPoint y: 711, endPoint x: 359, endPoint y: 549, distance: 165.4
click at [359, 549] on quentale-workspace at bounding box center [764, 379] width 1529 height 759
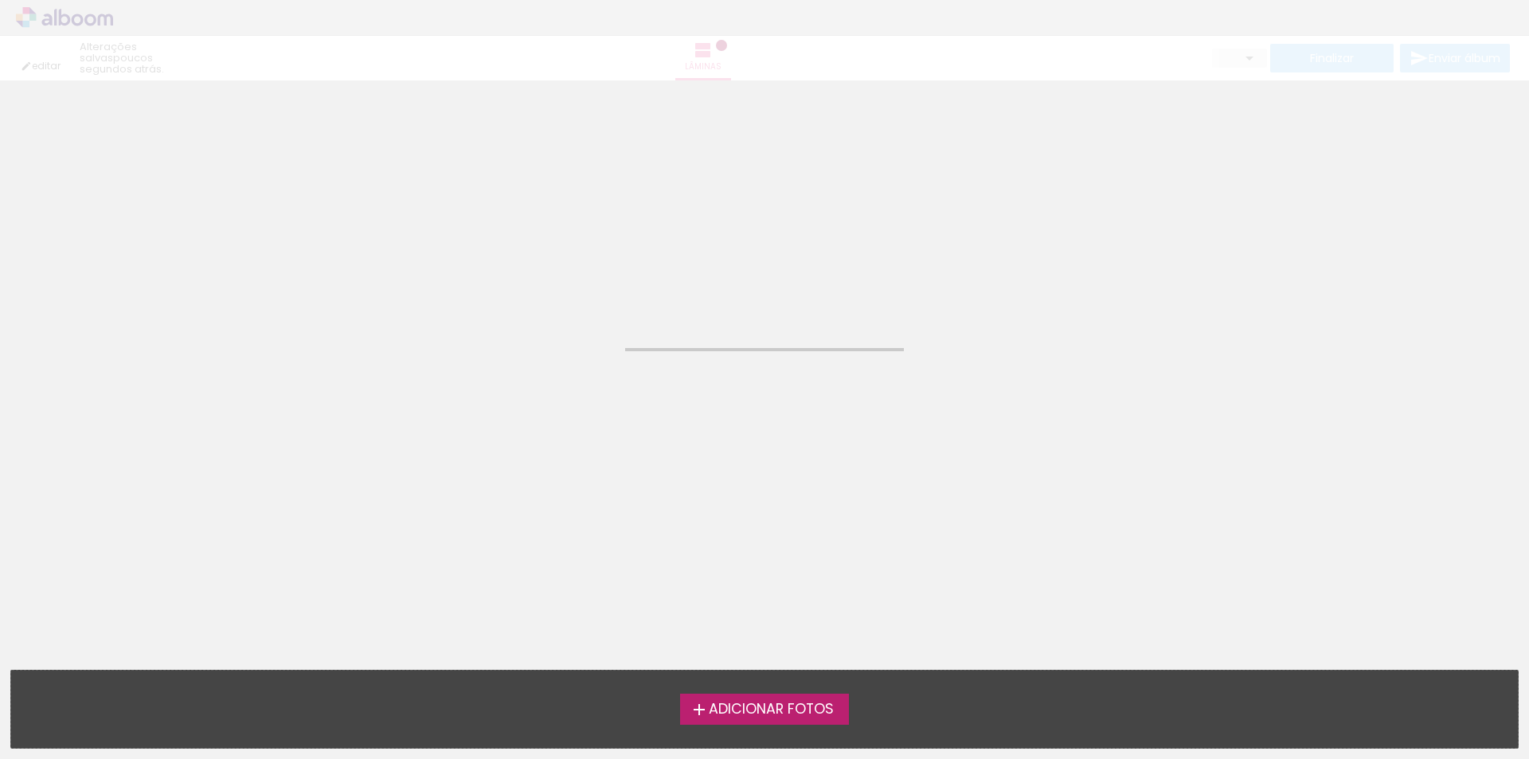
click at [506, 588] on neon-animated-pages "Confirmar Cancelar" at bounding box center [764, 379] width 1529 height 759
